Goal: Navigation & Orientation: Find specific page/section

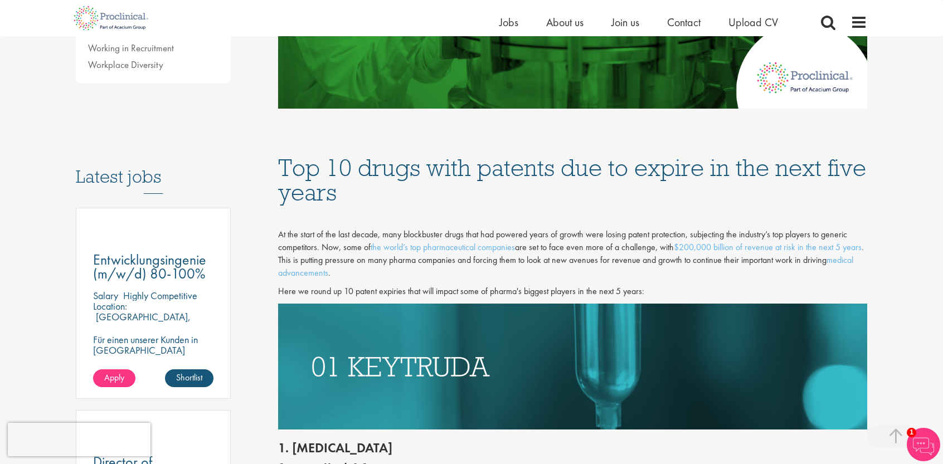
scroll to position [390, 0]
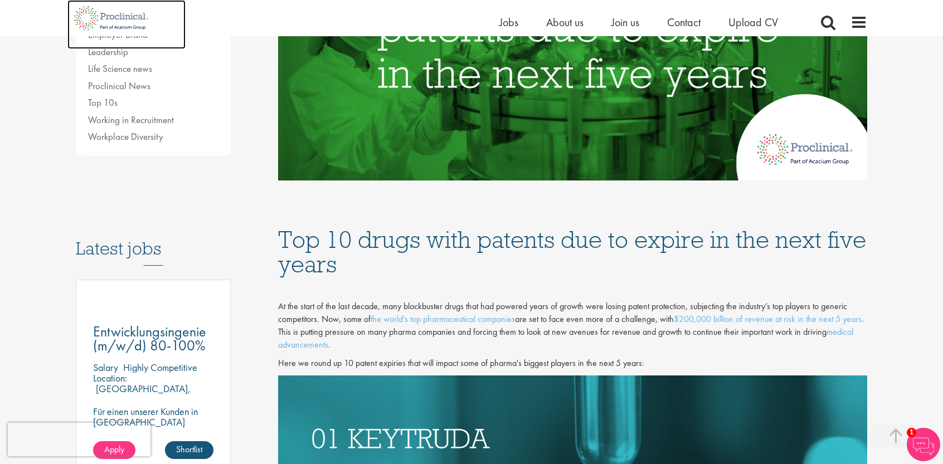
click at [130, 13] on img at bounding box center [111, 18] width 88 height 36
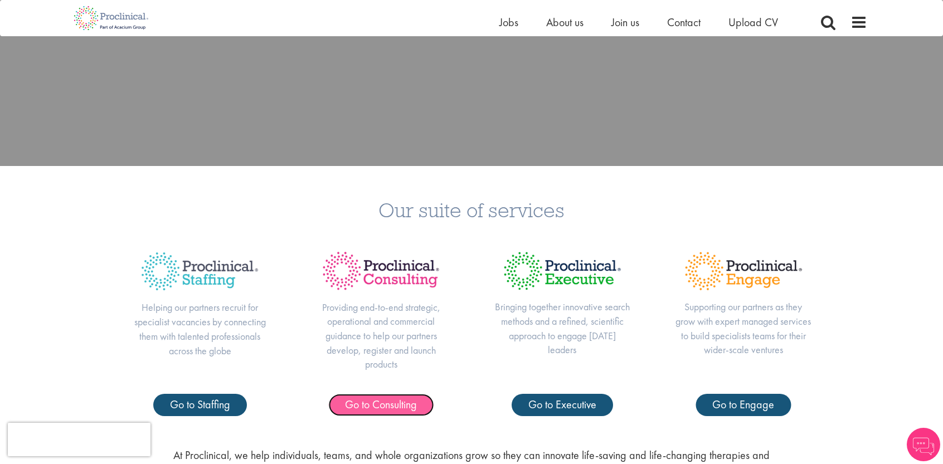
click at [399, 411] on span "Go to Consulting" at bounding box center [381, 404] width 72 height 14
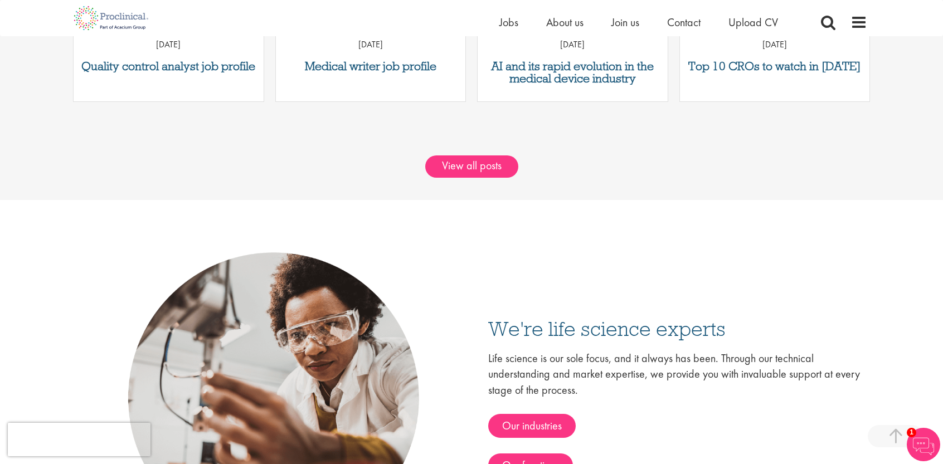
scroll to position [1672, 0]
